Goal: Task Accomplishment & Management: Manage account settings

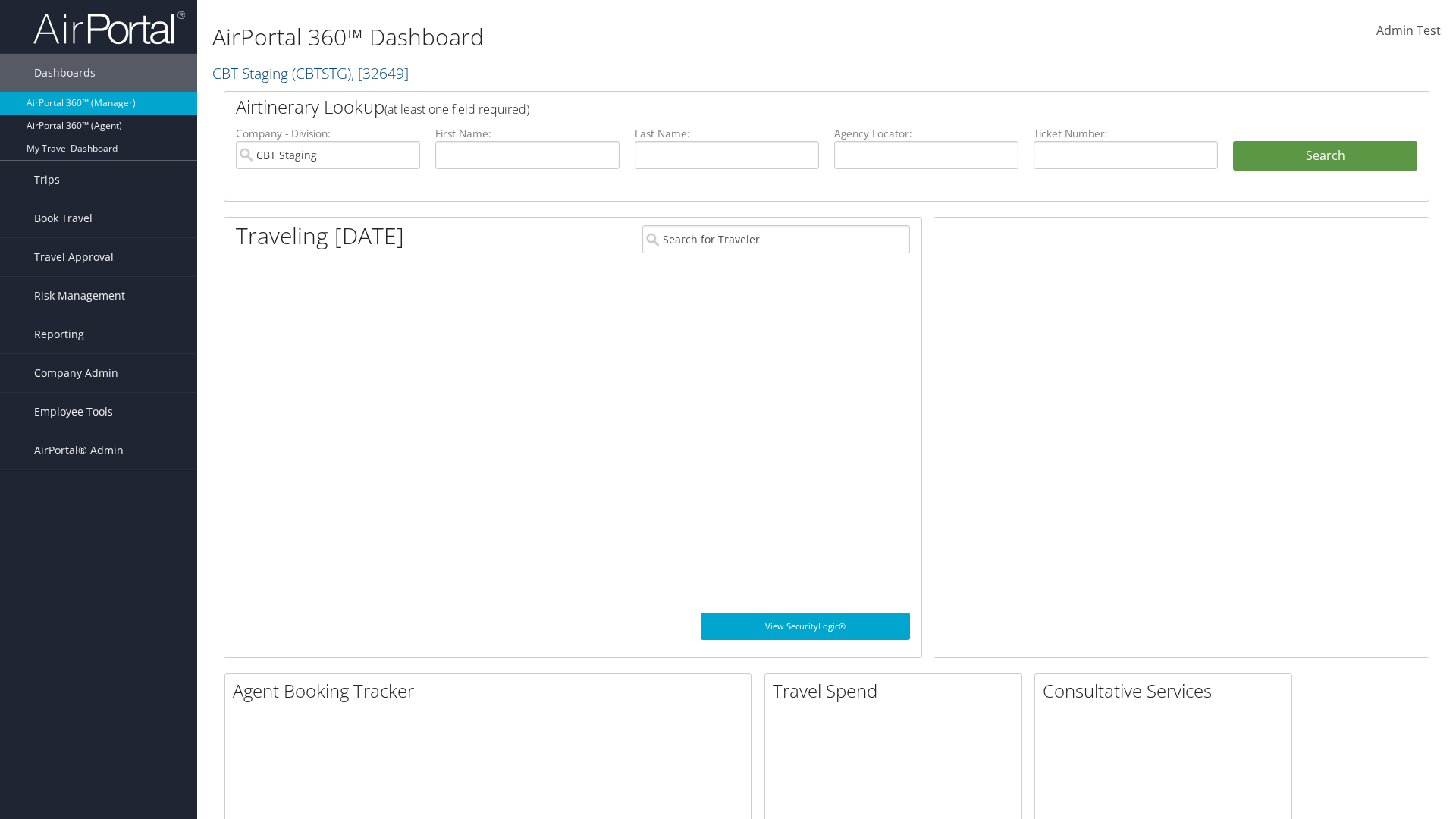
click at [99, 373] on span "Company Admin" at bounding box center [76, 373] width 84 height 38
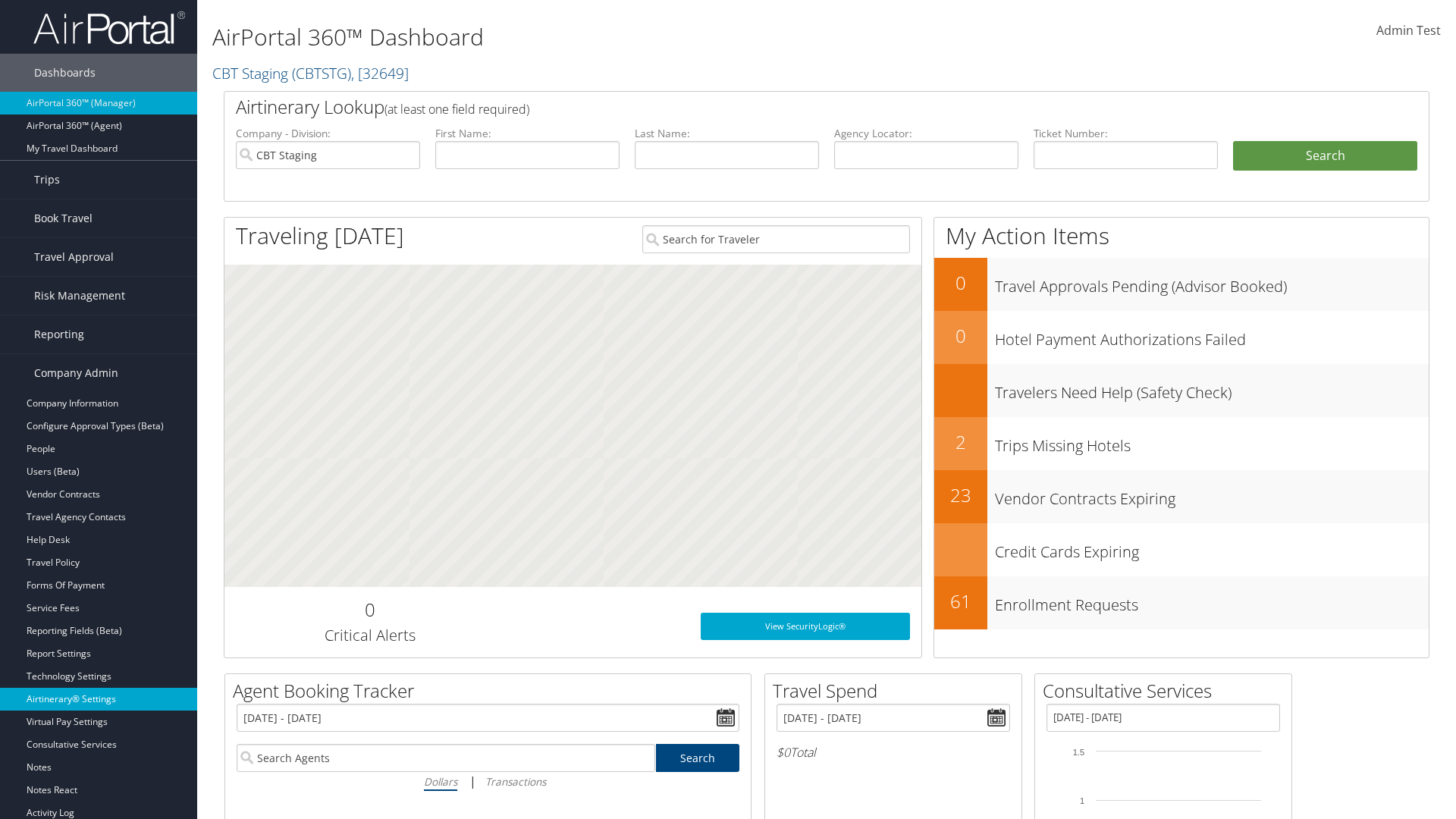
click at [99, 699] on link "Airtinerary® Settings" at bounding box center [98, 699] width 197 height 23
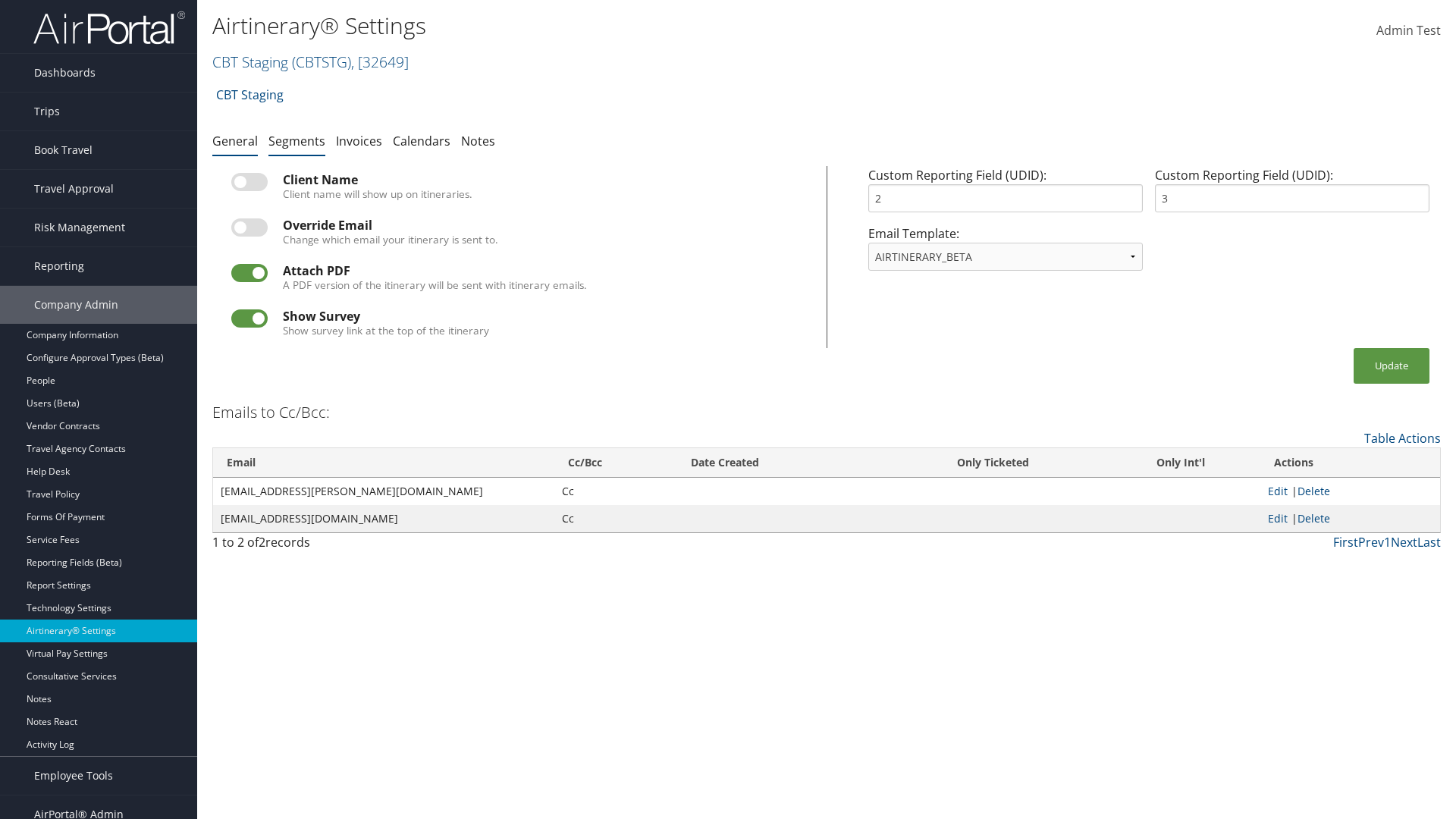
click at [297, 140] on link "Segments" at bounding box center [296, 141] width 57 height 17
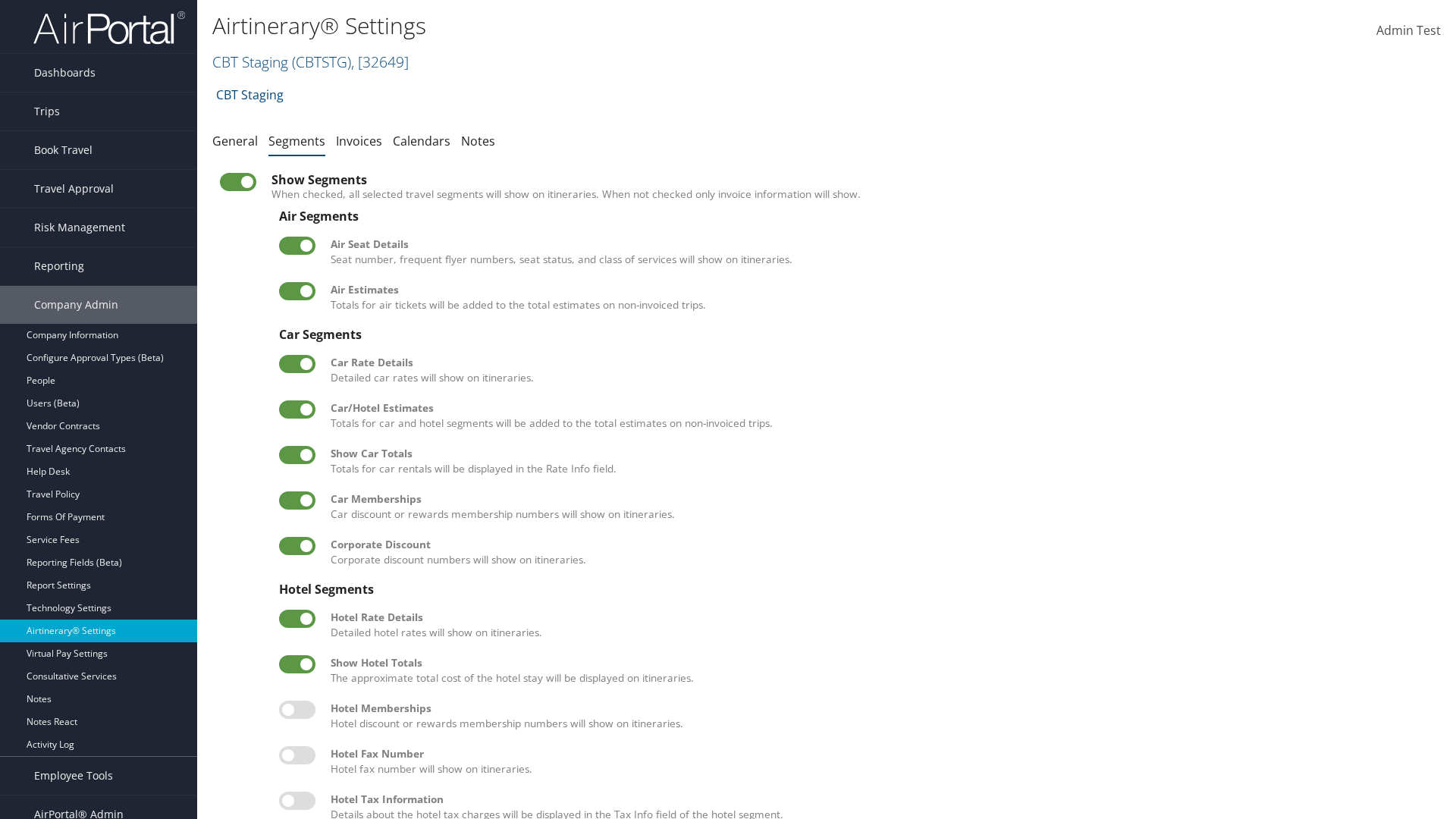
scroll to position [206, 0]
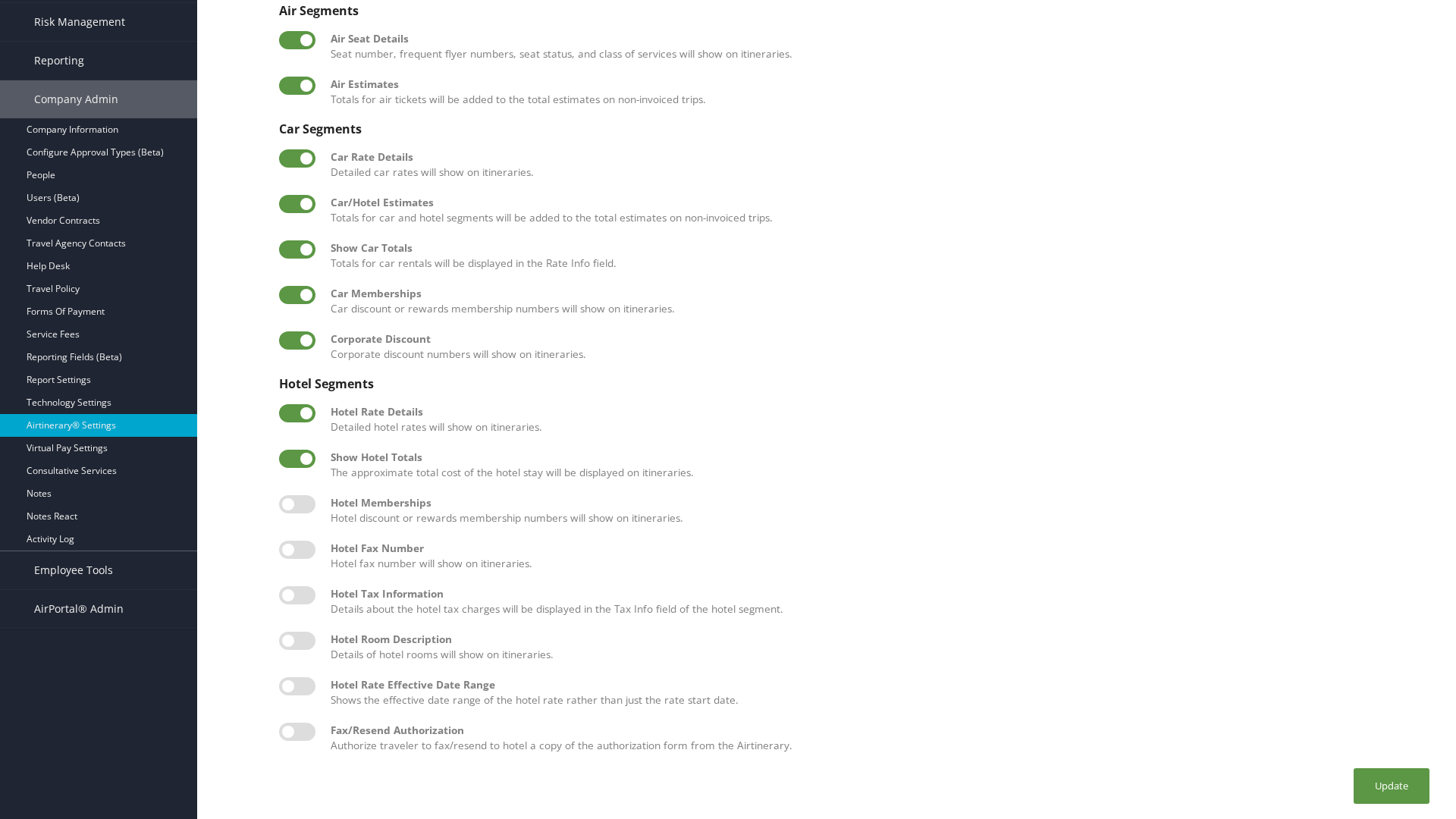
click at [297, 640] on label at bounding box center [297, 641] width 36 height 18
click at [297, 640] on input "checkbox" at bounding box center [292, 644] width 10 height 10
checkbox input "true"
